Goal: Transaction & Acquisition: Purchase product/service

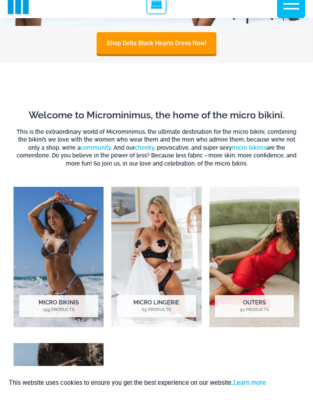
scroll to position [262, 0]
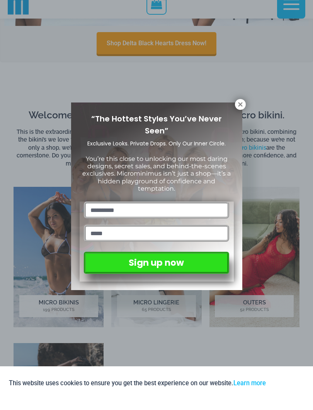
click at [236, 109] on button at bounding box center [240, 114] width 11 height 11
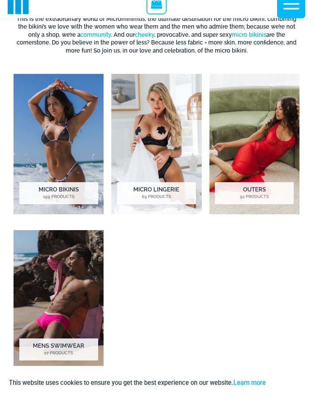
scroll to position [337, 0]
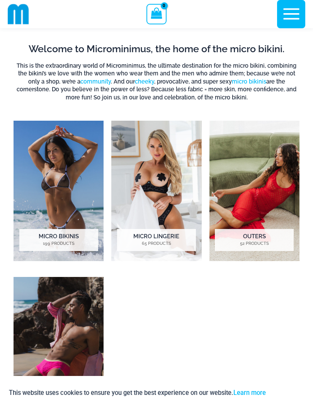
click at [262, 223] on img "Visit product category Outers" at bounding box center [254, 191] width 90 height 140
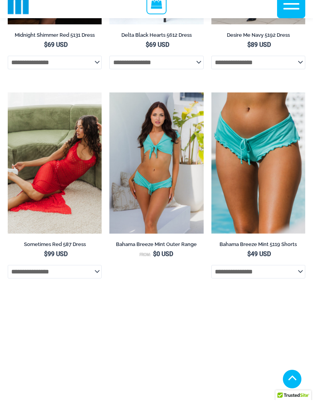
scroll to position [248, 0]
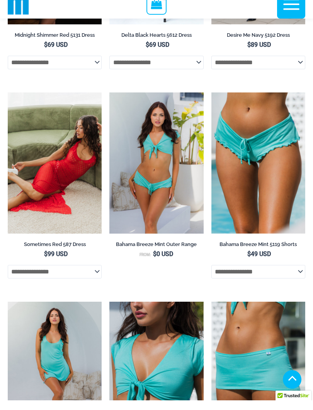
click at [109, 102] on img at bounding box center [109, 102] width 0 height 0
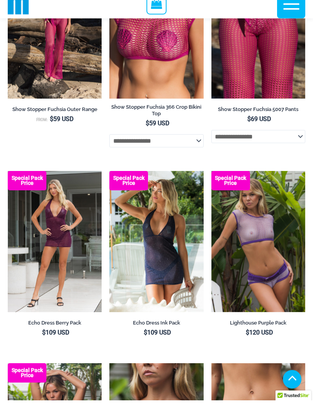
scroll to position [1212, 0]
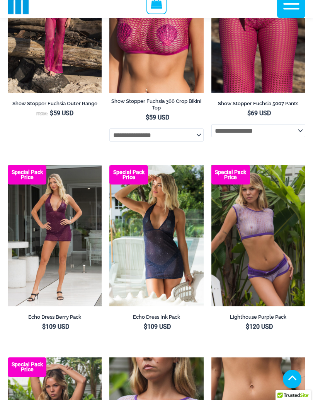
click at [8, 175] on img at bounding box center [8, 175] width 0 height 0
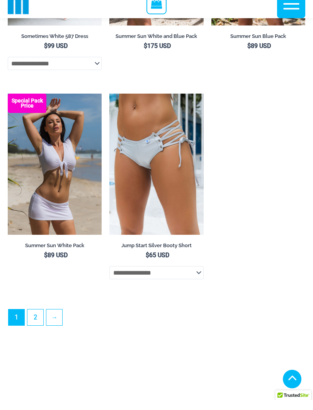
scroll to position [2103, 0]
click at [32, 319] on link "2" at bounding box center [35, 327] width 16 height 16
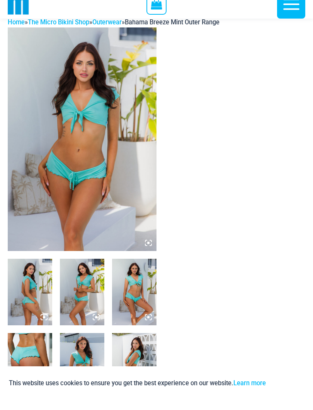
scroll to position [37, 0]
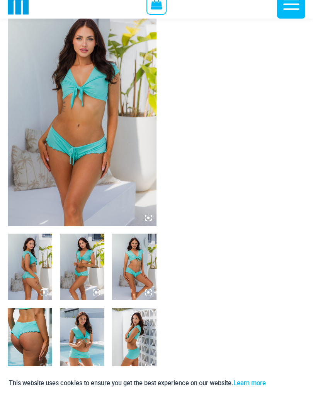
click at [27, 292] on img at bounding box center [30, 276] width 44 height 66
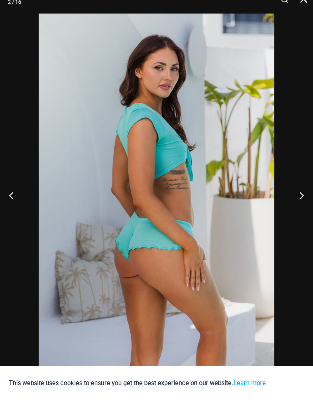
click at [303, 198] on button "Next" at bounding box center [298, 205] width 29 height 39
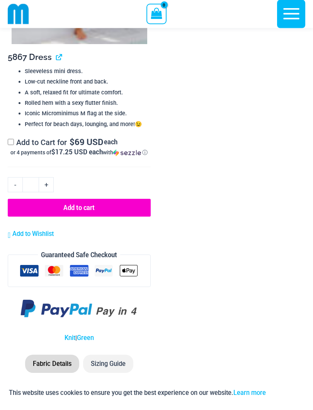
scroll to position [1972, 0]
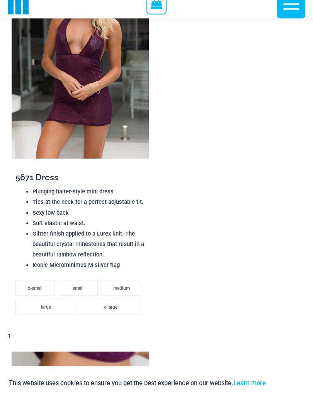
scroll to position [1026, 0]
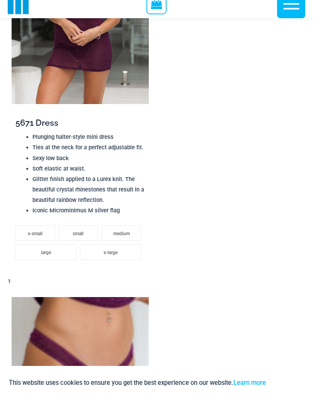
click at [94, 267] on li "x-large" at bounding box center [110, 261] width 61 height 15
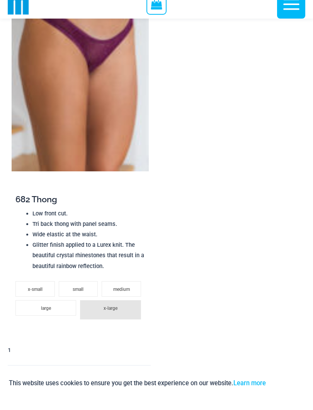
scroll to position [1412, 0]
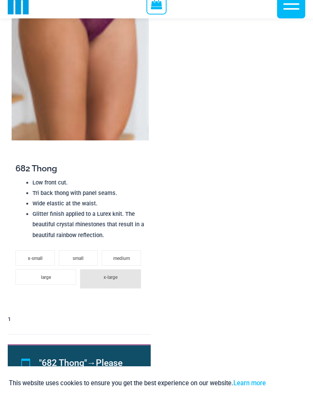
click at [89, 289] on li "x-large" at bounding box center [110, 288] width 61 height 19
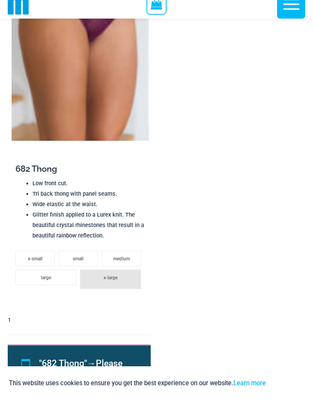
click at [44, 292] on li "large" at bounding box center [45, 286] width 61 height 15
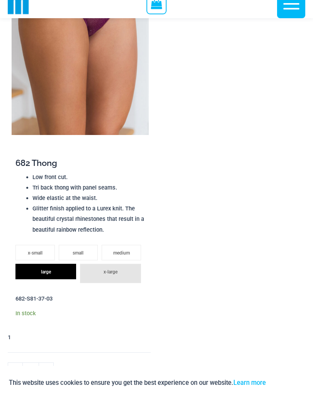
click at [83, 279] on li "x-large" at bounding box center [110, 283] width 61 height 19
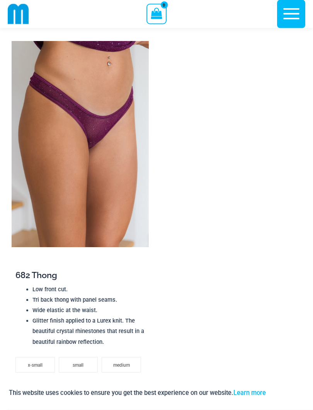
scroll to position [1264, 0]
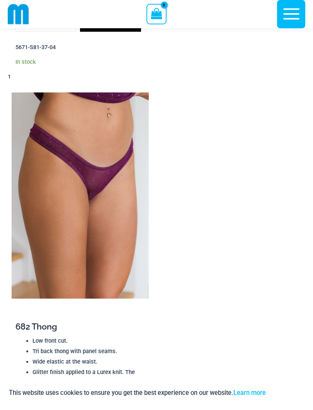
click at [41, 233] on img at bounding box center [80, 195] width 137 height 206
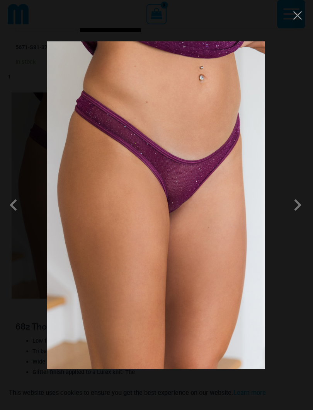
click at [262, 236] on img at bounding box center [156, 204] width 218 height 327
click at [301, 209] on span at bounding box center [297, 204] width 23 height 23
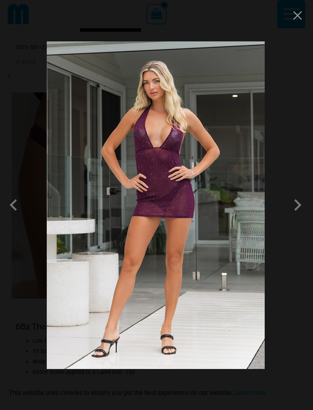
click at [302, 203] on span at bounding box center [297, 204] width 23 height 23
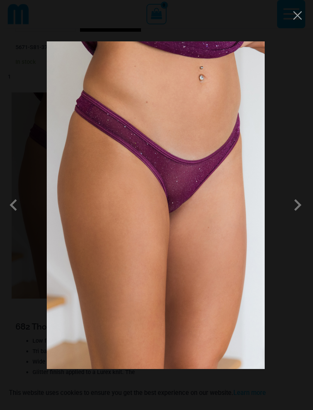
click at [300, 205] on span at bounding box center [297, 204] width 23 height 23
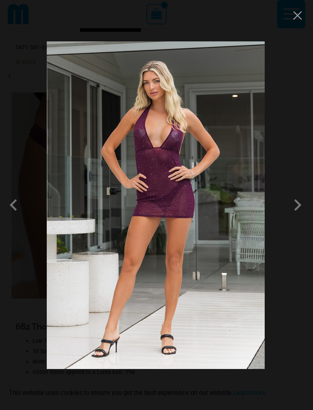
click at [297, 18] on button "Close" at bounding box center [298, 16] width 12 height 12
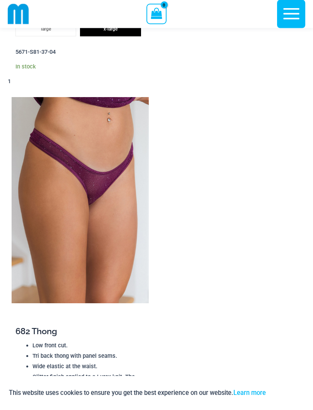
scroll to position [1220, 0]
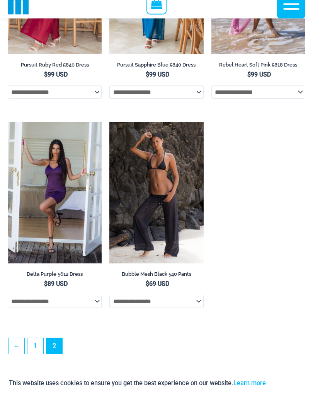
scroll to position [1188, 0]
click at [8, 132] on img at bounding box center [8, 132] width 0 height 0
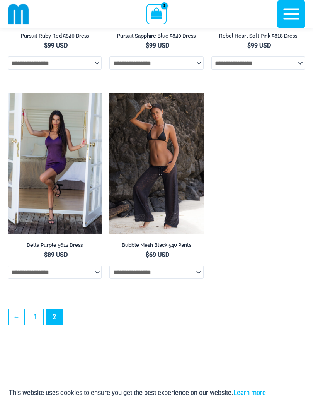
scroll to position [1210, 0]
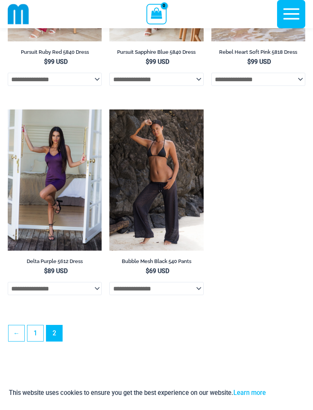
click at [296, 21] on icon "button" at bounding box center [291, 13] width 19 height 19
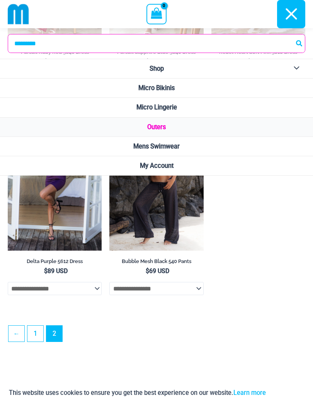
click at [250, 106] on link "Micro Lingerie" at bounding box center [156, 107] width 313 height 19
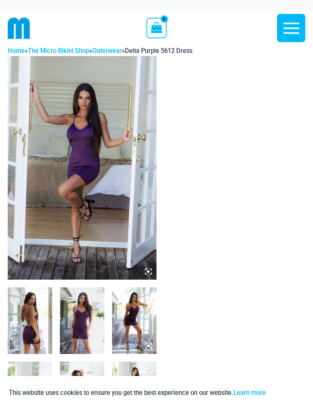
click at [70, 308] on img at bounding box center [82, 320] width 44 height 66
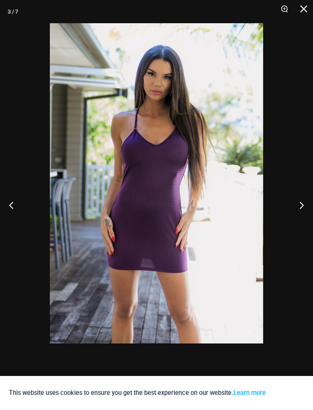
click at [300, 203] on button "Next" at bounding box center [298, 205] width 29 height 39
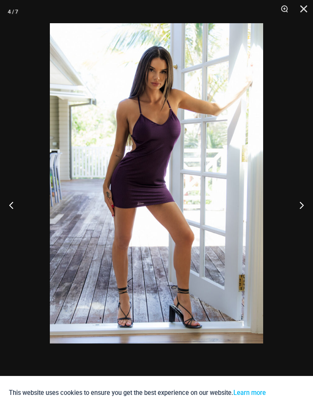
click at [302, 194] on button "Next" at bounding box center [298, 205] width 29 height 39
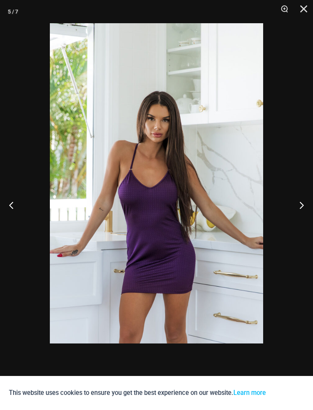
click at [296, 198] on button "Next" at bounding box center [298, 205] width 29 height 39
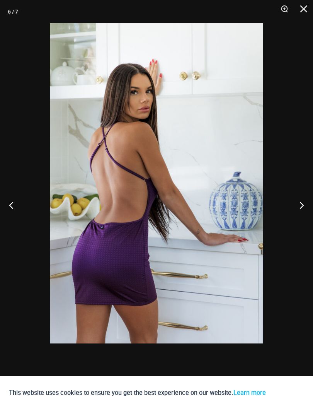
click at [298, 198] on button "Next" at bounding box center [298, 205] width 29 height 39
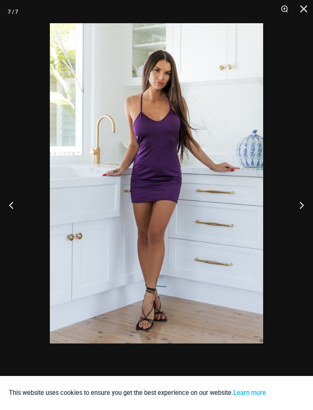
click at [304, 12] on button "Close" at bounding box center [300, 11] width 19 height 23
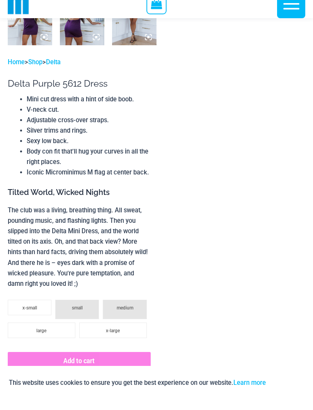
scroll to position [383, 0]
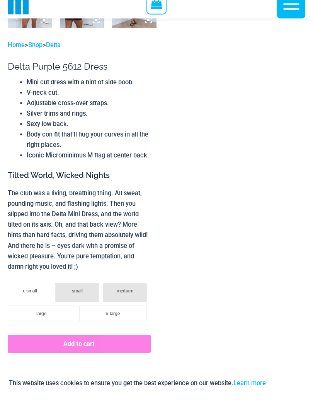
click at [93, 322] on ul "x-small small medium large x-large" at bounding box center [79, 317] width 143 height 49
click at [96, 315] on li "x-large" at bounding box center [113, 322] width 68 height 15
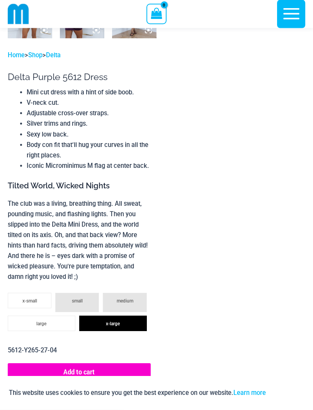
scroll to position [371, 0]
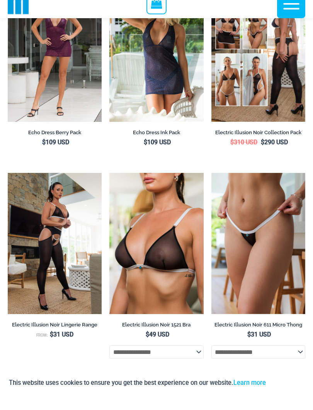
scroll to position [1506, 0]
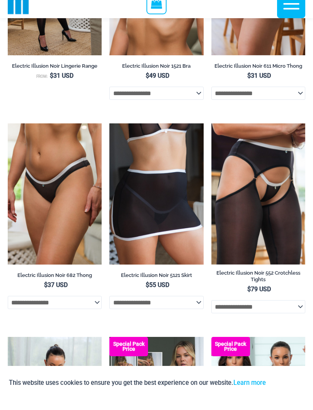
click at [303, 99] on select "**********" at bounding box center [258, 103] width 94 height 13
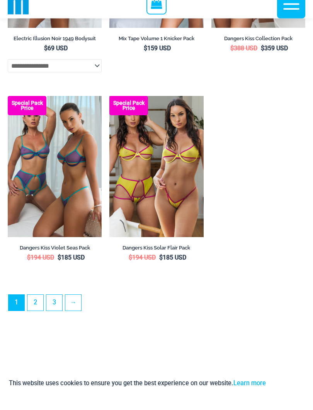
scroll to position [2105, 0]
click at [40, 317] on link "2" at bounding box center [35, 312] width 16 height 16
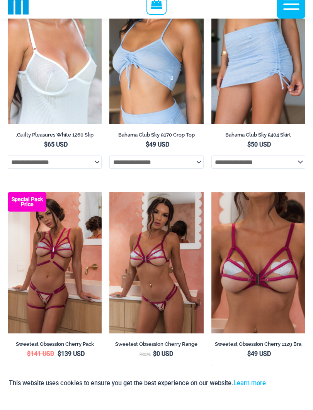
scroll to position [1295, 0]
